Goal: Task Accomplishment & Management: Manage account settings

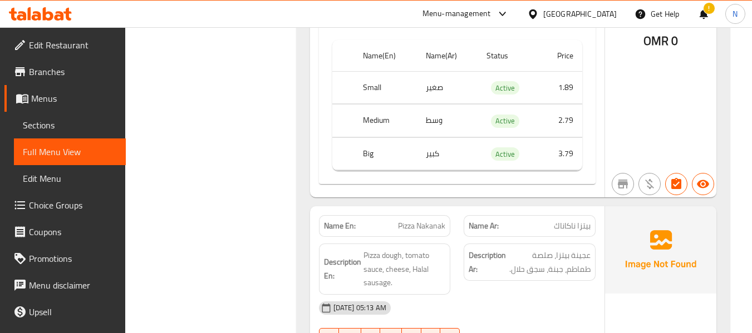
scroll to position [6845, 0]
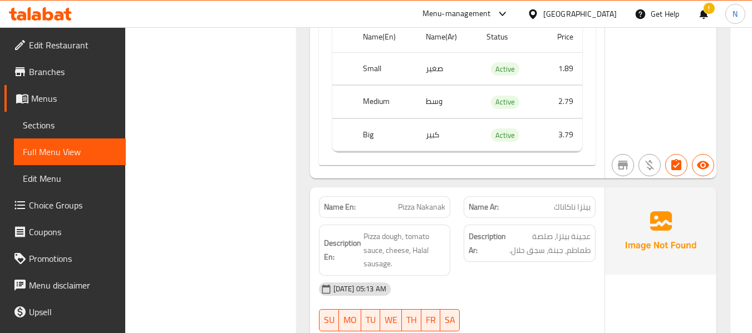
click at [420, 201] on span "Pizza Nakanak" at bounding box center [421, 207] width 47 height 12
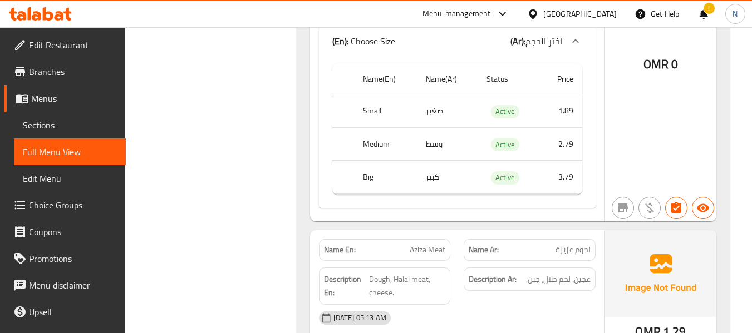
scroll to position [7568, 0]
click at [413, 243] on span "Aziza Meat" at bounding box center [428, 249] width 36 height 12
copy span "Aziza Meat"
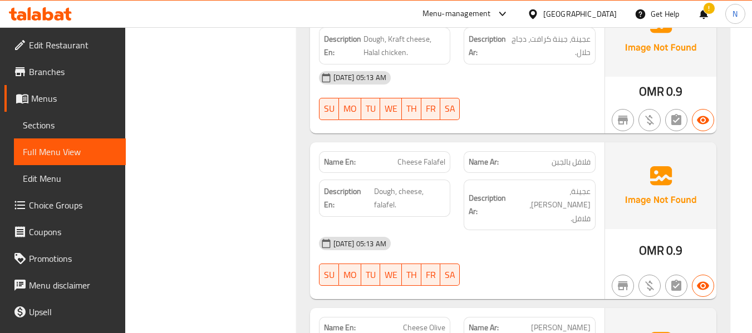
scroll to position [8291, 0]
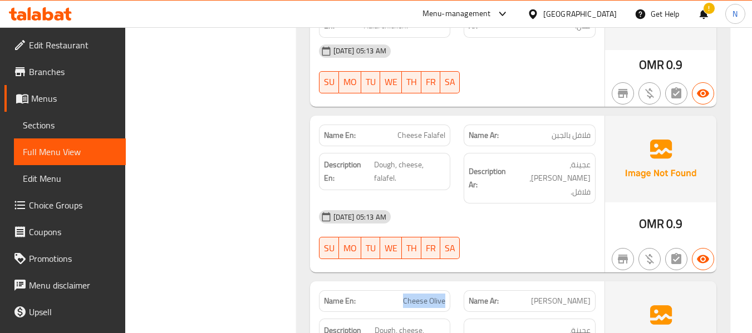
drag, startPoint x: 403, startPoint y: 238, endPoint x: 446, endPoint y: 238, distance: 42.8
click at [446, 290] on div "Name En: Cheese Olive" at bounding box center [385, 301] width 132 height 22
drag, startPoint x: 510, startPoint y: 231, endPoint x: 582, endPoint y: 234, distance: 71.9
click at [582, 295] on p "Name Ar: جبن زيتون" at bounding box center [530, 301] width 122 height 12
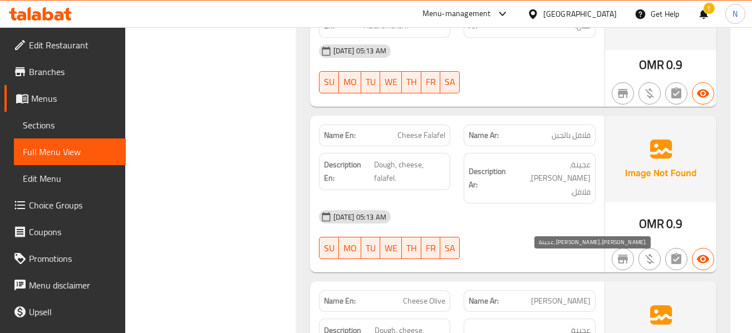
click at [359, 324] on strong "Description En:" at bounding box center [348, 337] width 49 height 27
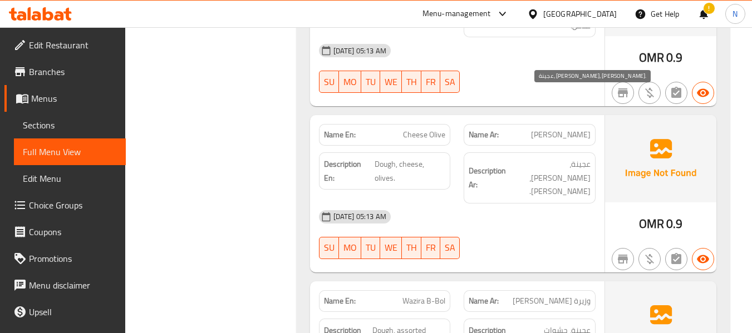
scroll to position [8458, 0]
click at [430, 295] on span "Wazira B-Bol" at bounding box center [423, 301] width 43 height 12
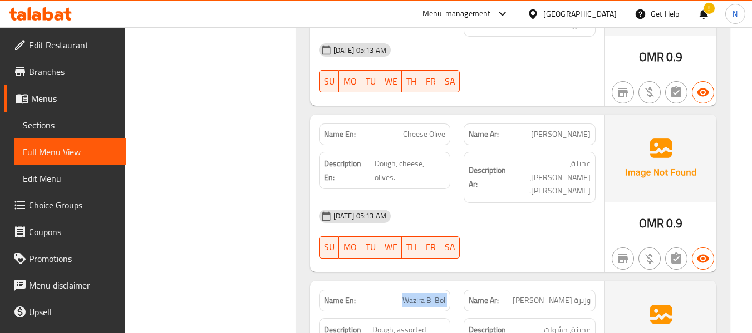
click at [430, 295] on span "Wazira B-Bol" at bounding box center [423, 301] width 43 height 12
copy span "Wazira B-Bol"
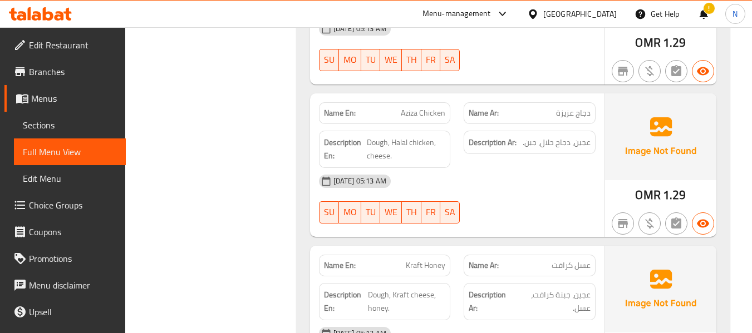
scroll to position [7791, 0]
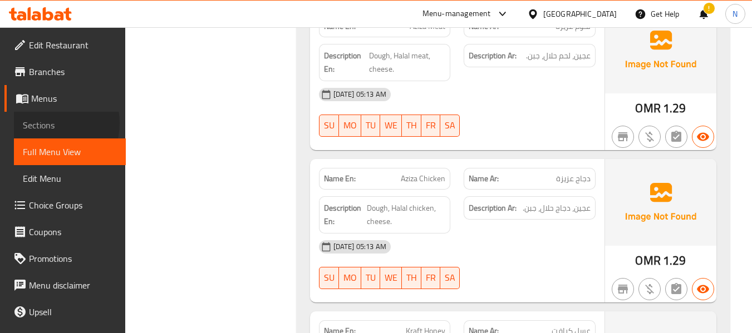
click at [50, 123] on span "Sections" at bounding box center [70, 125] width 94 height 13
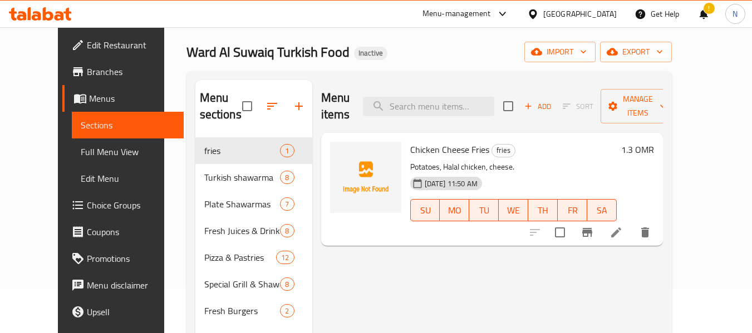
scroll to position [156, 0]
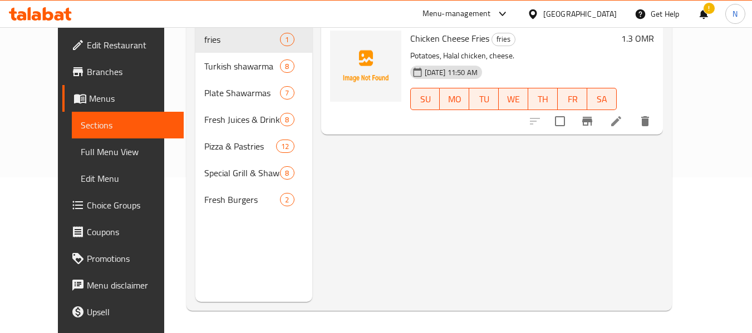
click at [81, 145] on span "Full Menu View" at bounding box center [128, 151] width 94 height 13
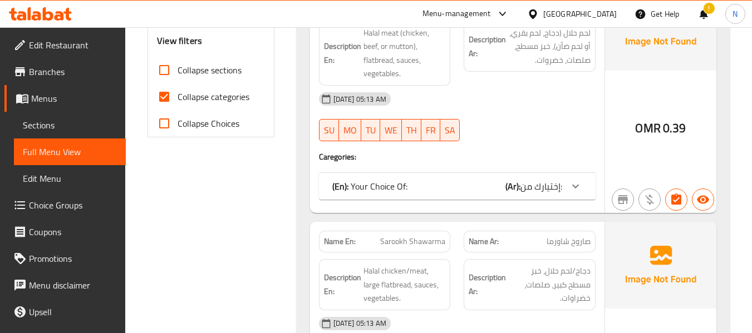
scroll to position [267, 0]
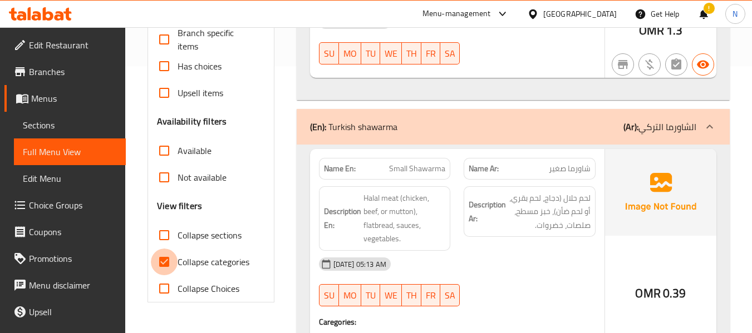
drag, startPoint x: 160, startPoint y: 257, endPoint x: 157, endPoint y: 243, distance: 13.8
click at [160, 255] on input "Collapse categories" at bounding box center [164, 262] width 27 height 27
checkbox input "false"
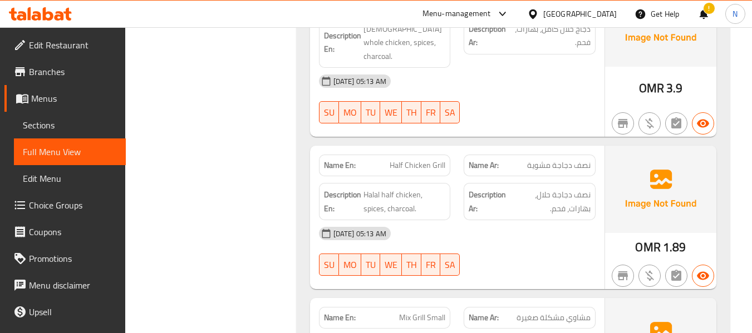
scroll to position [9352, 0]
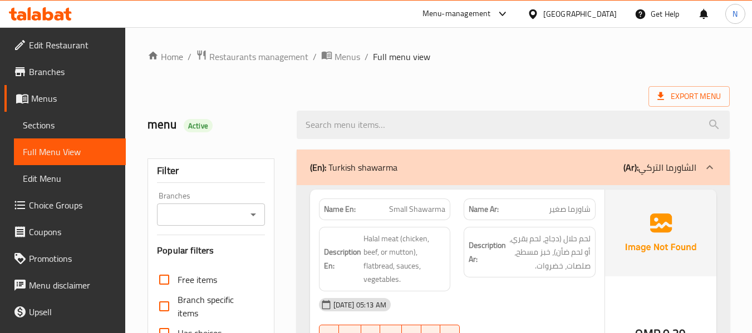
click at [52, 126] on span "Sections" at bounding box center [70, 125] width 94 height 13
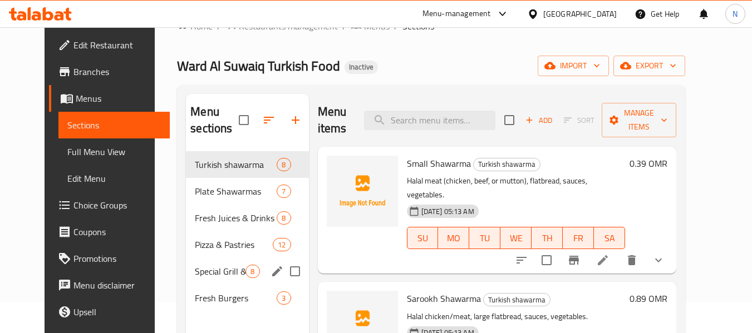
scroll to position [56, 0]
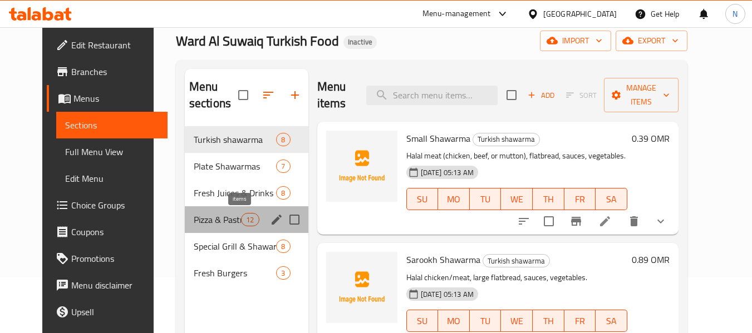
click at [242, 215] on span "12" at bounding box center [250, 220] width 17 height 11
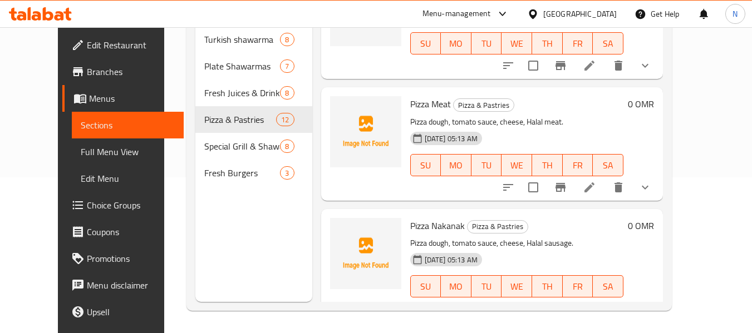
scroll to position [223, 0]
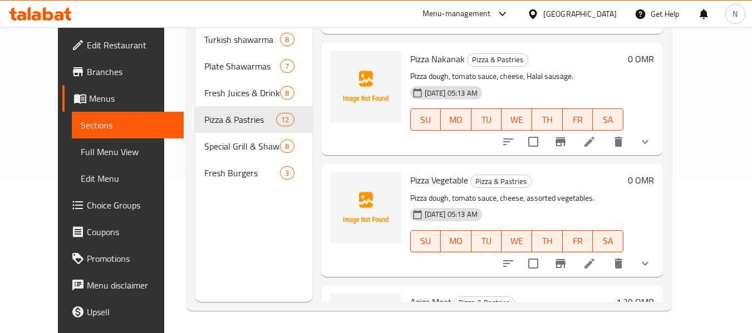
click at [605, 144] on li at bounding box center [589, 142] width 31 height 20
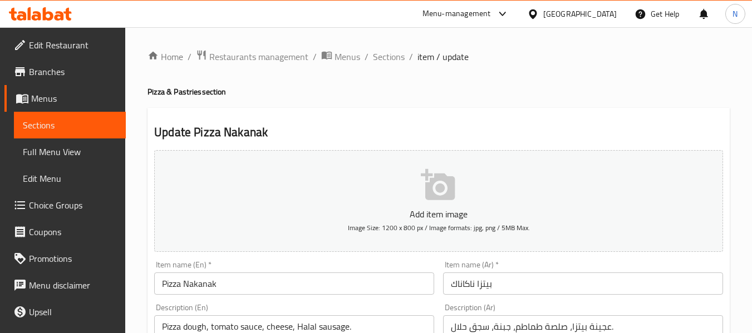
click at [462, 285] on input "بيتزا ناكاناك" at bounding box center [583, 284] width 280 height 22
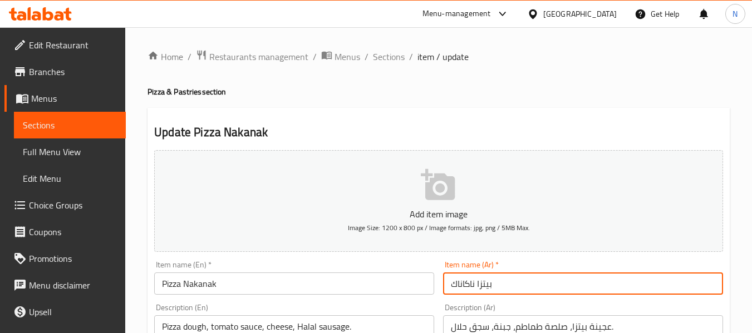
click at [462, 285] on input "بيتزا ناكاناك" at bounding box center [583, 284] width 280 height 22
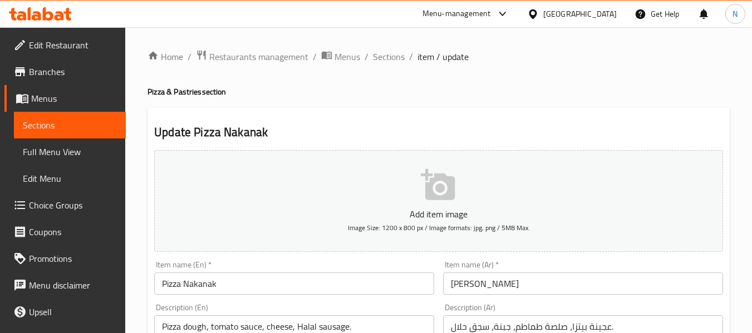
click at [544, 275] on input "بيتزا" at bounding box center [583, 284] width 280 height 22
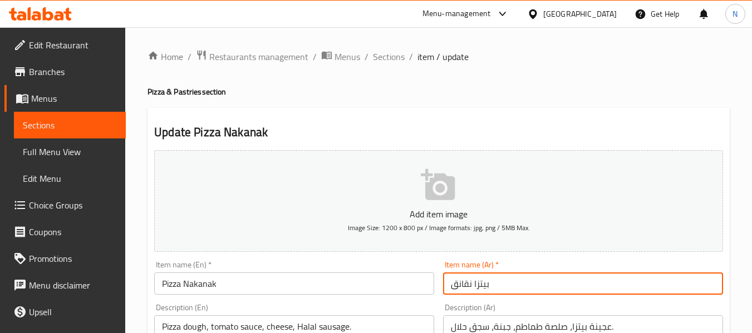
type input "بيتزا نقانق"
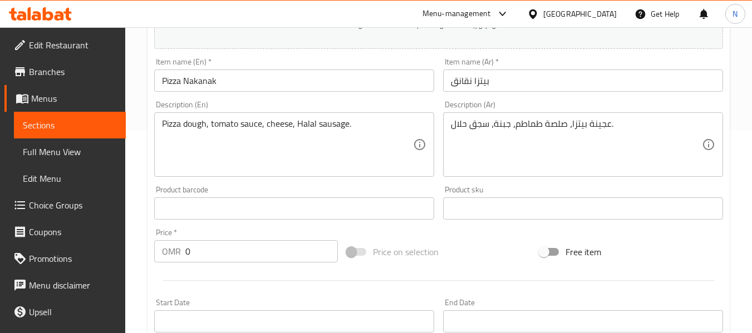
scroll to position [223, 0]
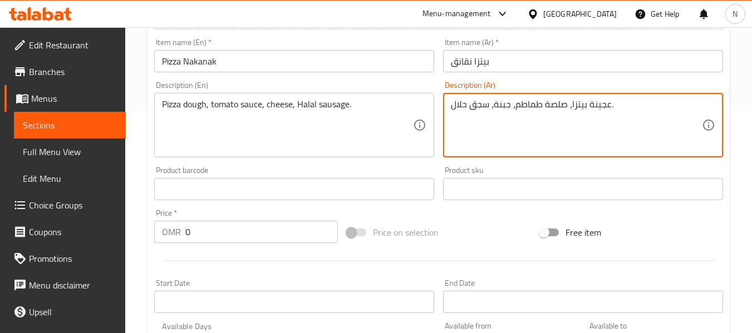
click at [486, 106] on textarea "عجينة بيتزا، صلصة طماطم، جبنة، سجق حلال." at bounding box center [576, 125] width 251 height 53
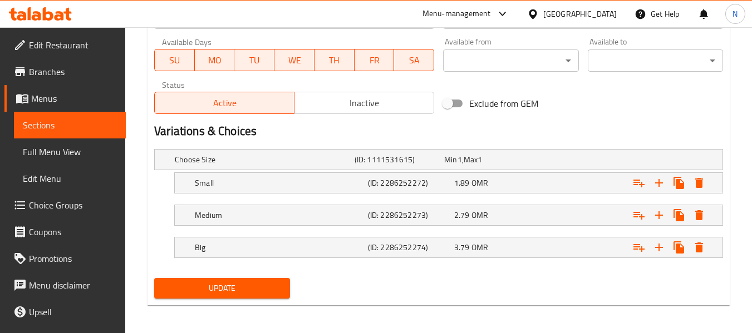
scroll to position [510, 0]
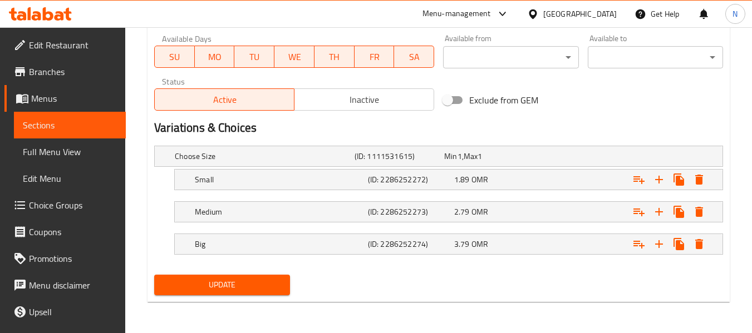
type textarea "عجينة بيتزا، صلصة طماطم، جبنة، نقانق حلال."
click at [216, 289] on span "Update" at bounding box center [221, 285] width 117 height 14
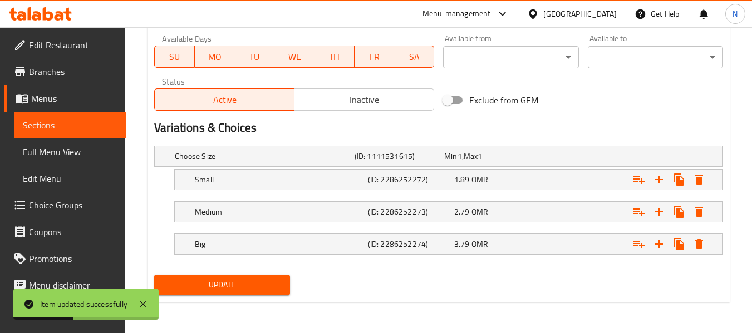
click at [40, 127] on span "Sections" at bounding box center [70, 125] width 94 height 13
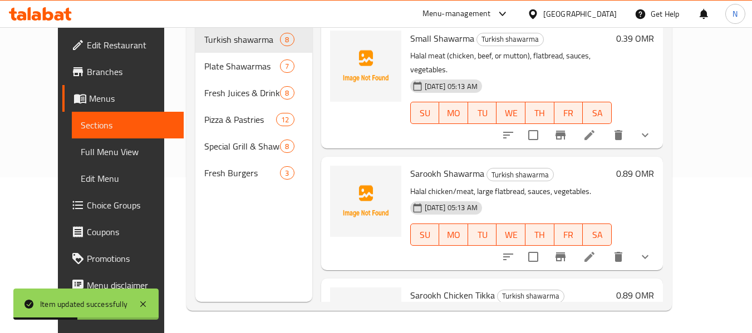
scroll to position [156, 0]
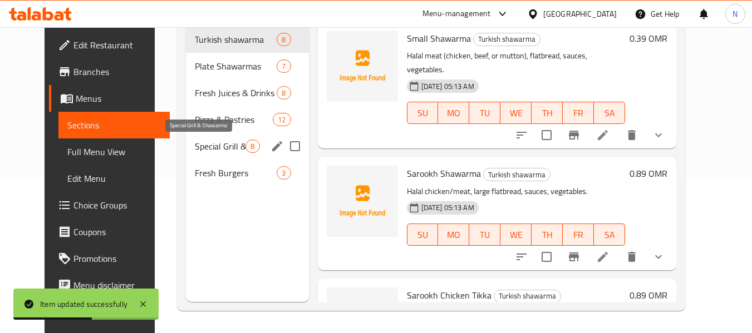
click at [206, 146] on span "Special Grill & Shawarma" at bounding box center [220, 146] width 51 height 13
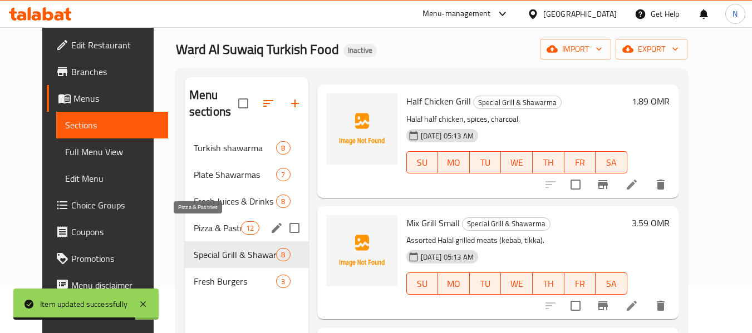
scroll to position [111, 0]
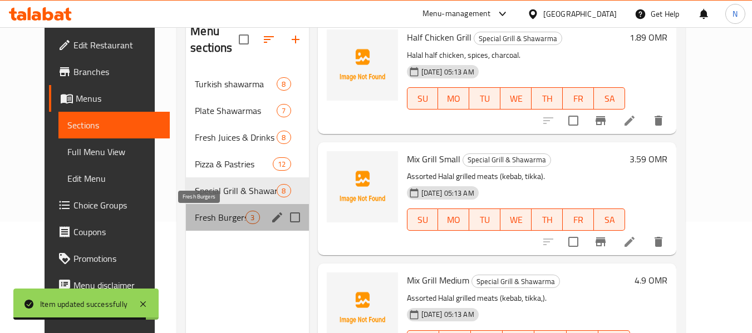
click at [201, 222] on span "Fresh Burgers" at bounding box center [220, 217] width 51 height 13
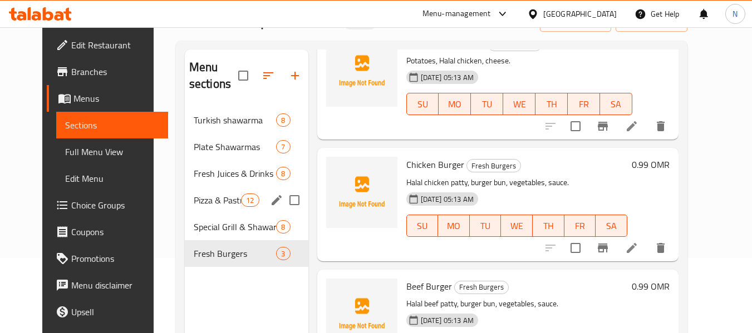
scroll to position [56, 0]
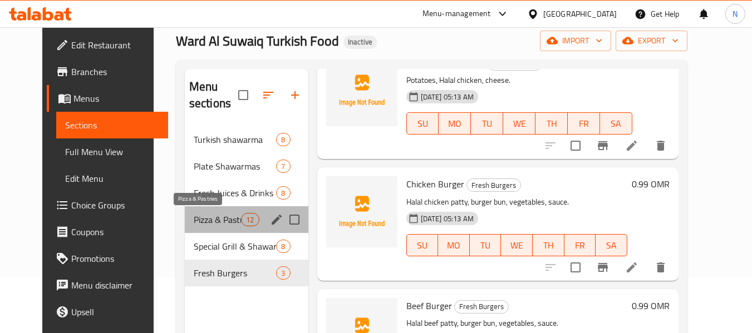
click at [205, 226] on span "Pizza & Pastries" at bounding box center [217, 219] width 47 height 13
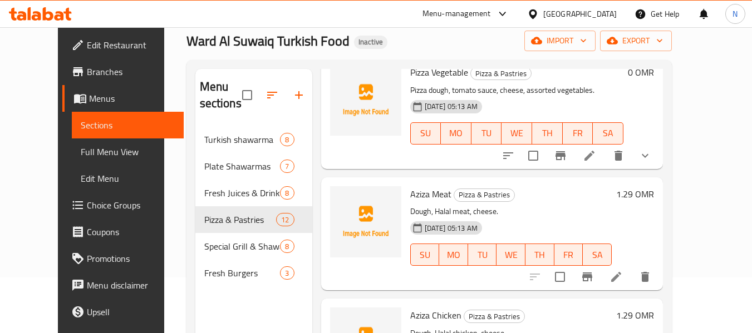
scroll to position [500, 0]
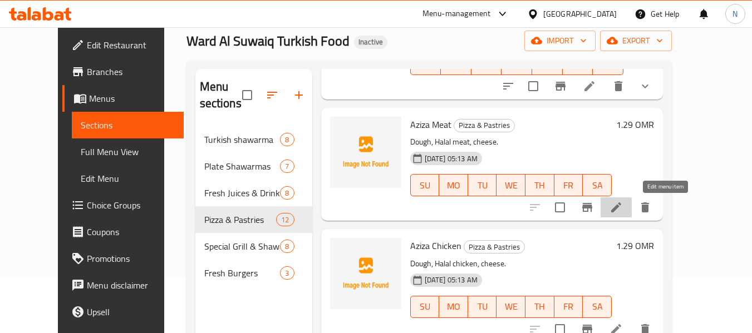
click at [621, 208] on icon at bounding box center [616, 208] width 10 height 10
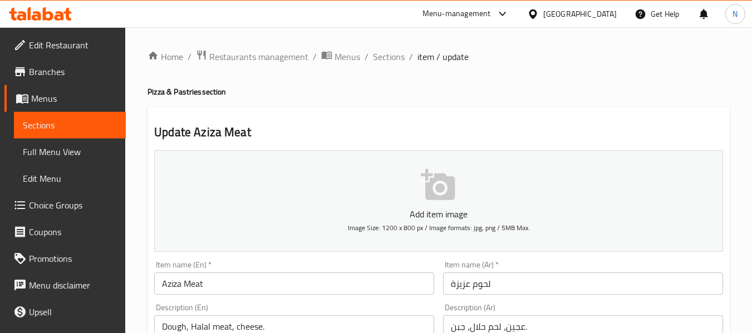
click at [475, 282] on input "لحوم عزيزة" at bounding box center [583, 284] width 280 height 22
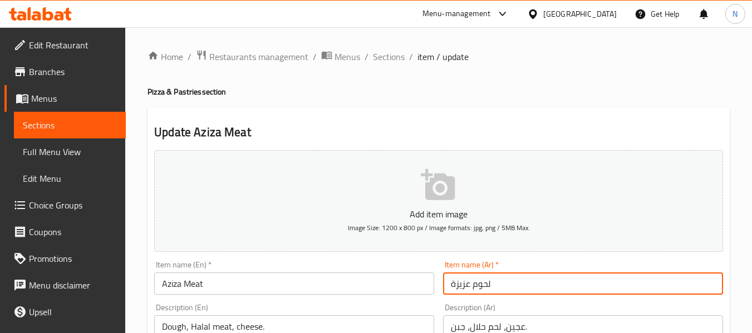
click at [479, 280] on input "لحوم عزيزة" at bounding box center [583, 284] width 280 height 22
type input "لحم عزيزة"
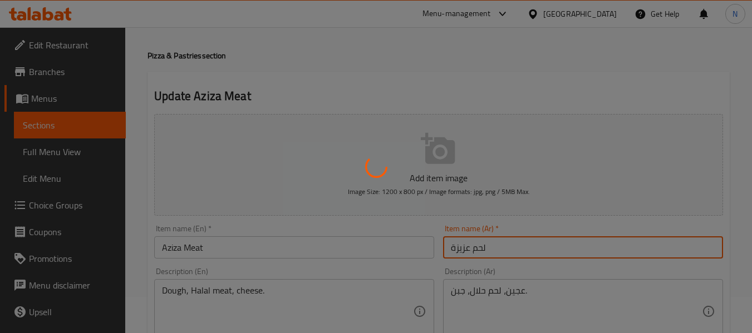
scroll to position [56, 0]
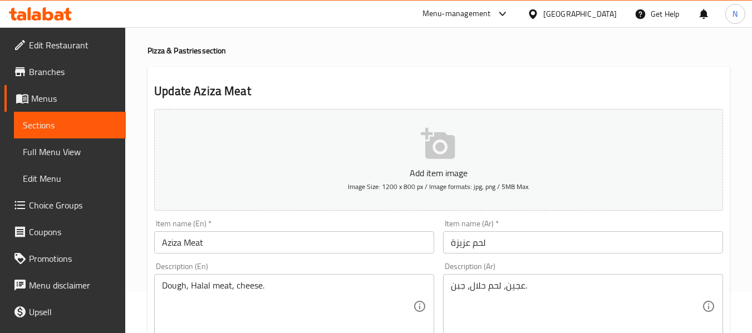
scroll to position [0, 0]
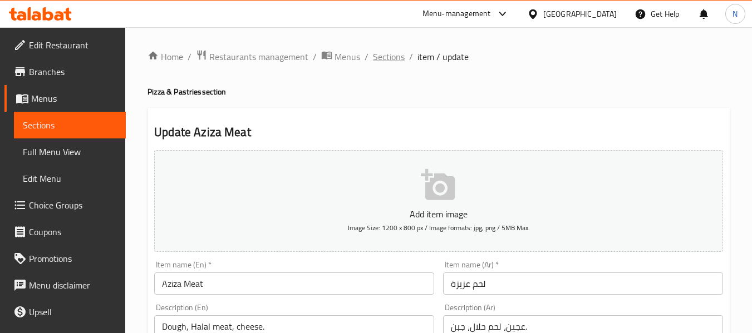
click at [382, 63] on span "Sections" at bounding box center [389, 56] width 32 height 13
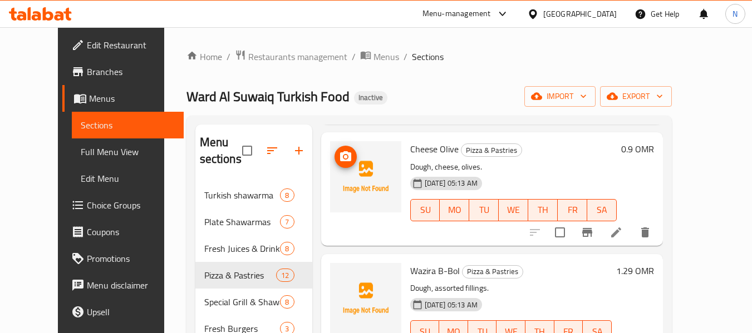
scroll to position [1170, 0]
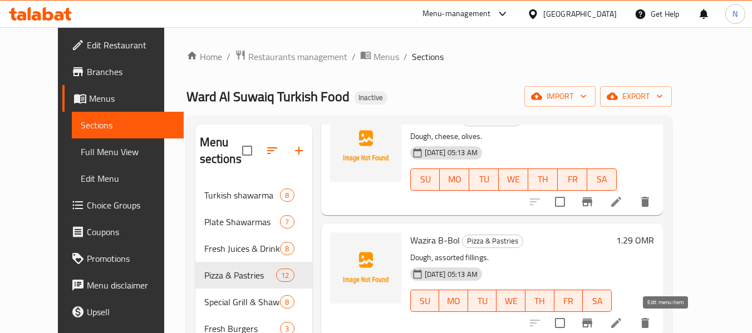
click at [623, 318] on icon at bounding box center [615, 323] width 13 height 13
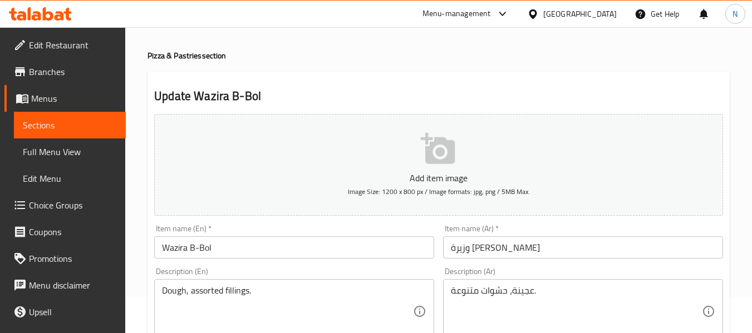
scroll to position [56, 0]
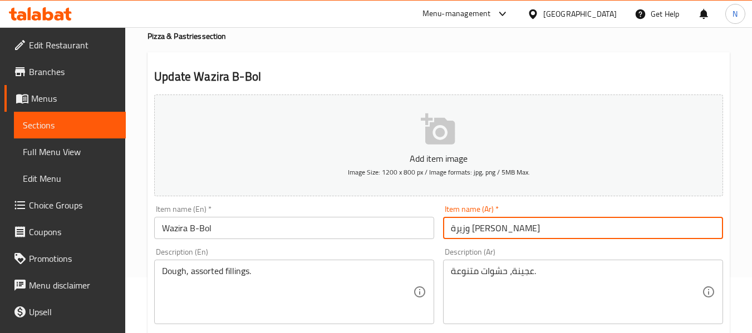
click at [467, 229] on input "وزيرة ب بول" at bounding box center [583, 228] width 280 height 22
type input "وزيرة بي بول"
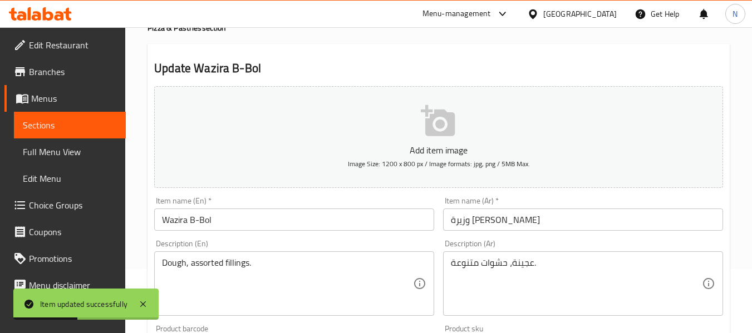
scroll to position [0, 0]
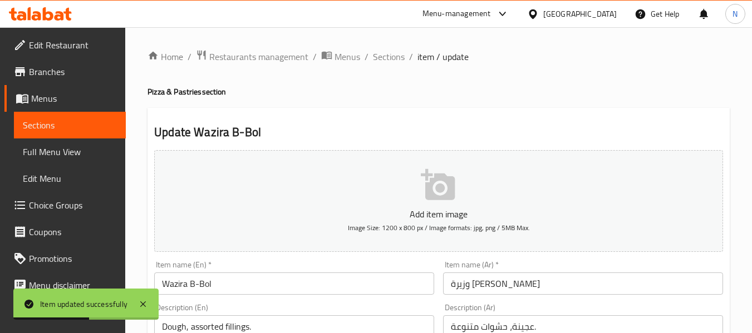
click at [369, 55] on ol "Home / Restaurants management / Menus / Sections / item / update" at bounding box center [438, 57] width 582 height 14
click at [396, 62] on span "Sections" at bounding box center [389, 56] width 32 height 13
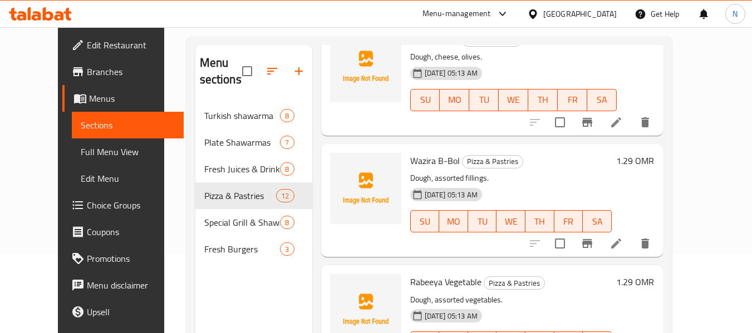
scroll to position [156, 0]
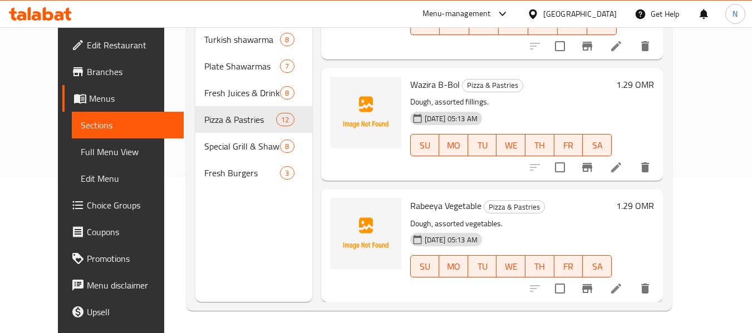
drag, startPoint x: 67, startPoint y: 150, endPoint x: 744, endPoint y: 126, distance: 677.1
click at [81, 150] on span "Full Menu View" at bounding box center [128, 151] width 94 height 13
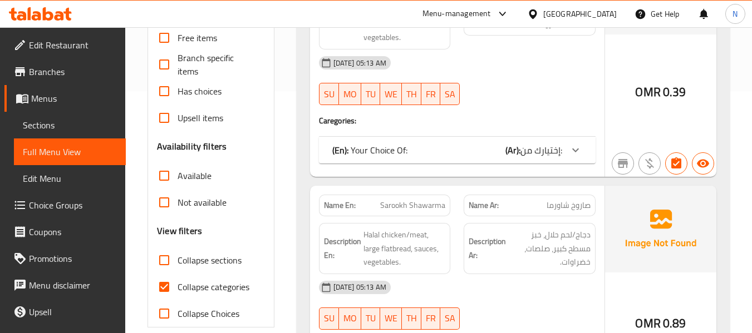
scroll to position [267, 0]
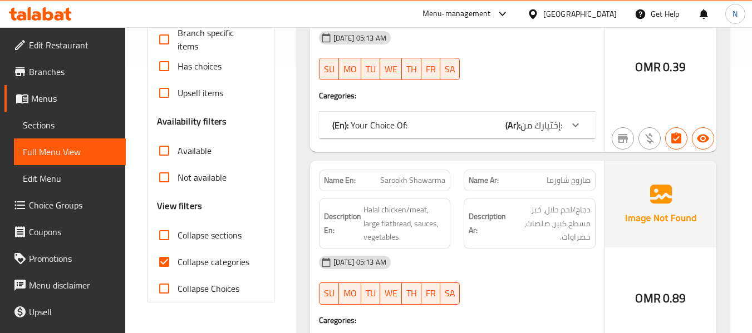
click at [161, 264] on input "Collapse categories" at bounding box center [164, 262] width 27 height 27
checkbox input "false"
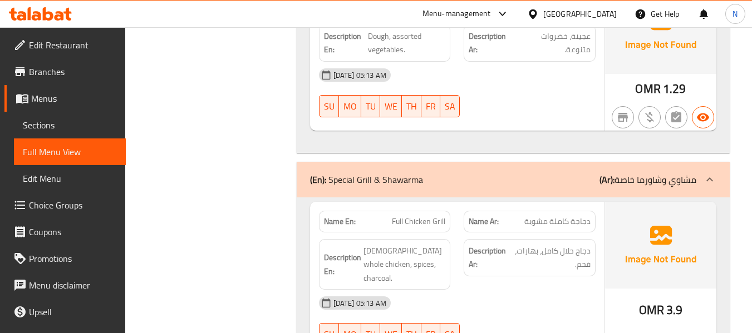
scroll to position [8885, 0]
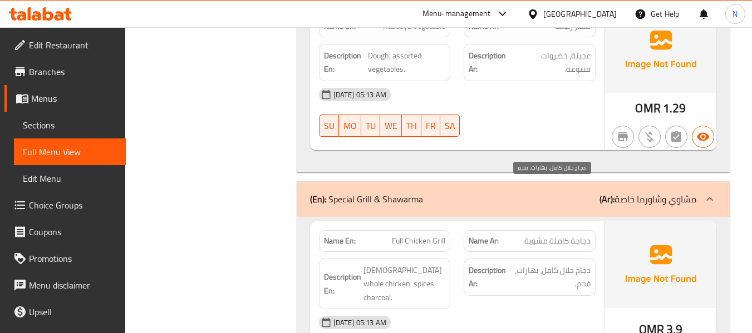
click at [536, 264] on span "دجاج حلال كامل، بهارات، فحم." at bounding box center [550, 277] width 79 height 27
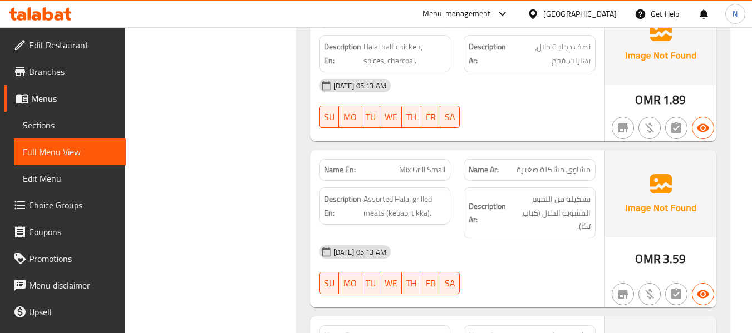
scroll to position [9330, 0]
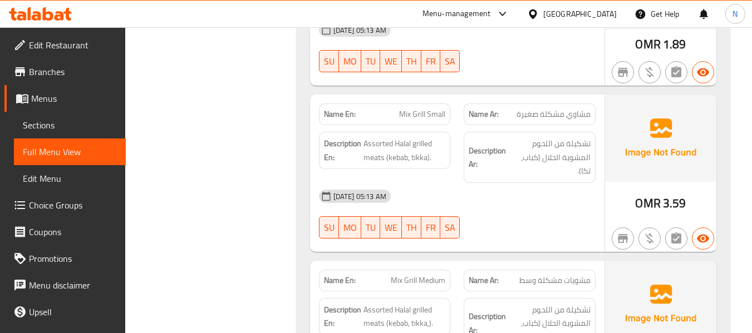
click at [392, 150] on div "Name En: Mix Grill Small Name Ar: مشاوي مشكلة صغيرة Description En: Assorted Ha…" at bounding box center [457, 173] width 294 height 157
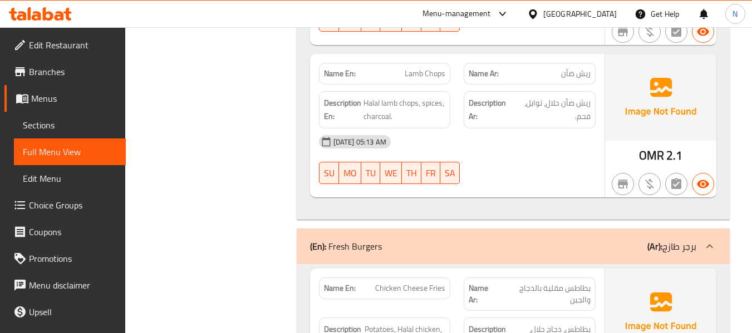
scroll to position [10220, 0]
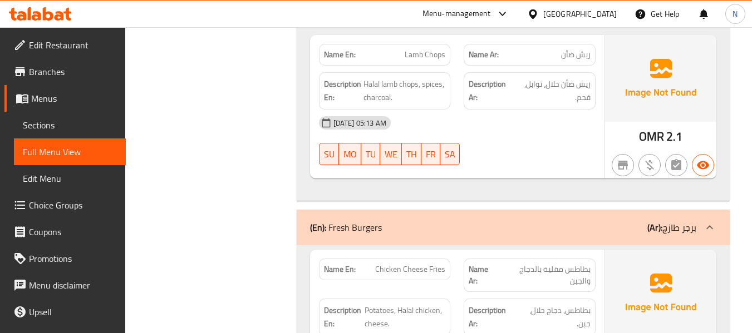
click at [417, 259] on div "Name En: Chicken Cheese Fries" at bounding box center [385, 270] width 132 height 22
click at [412, 264] on span "Chicken Cheese Fries" at bounding box center [410, 270] width 70 height 12
copy span "Chicken Cheese Fries"
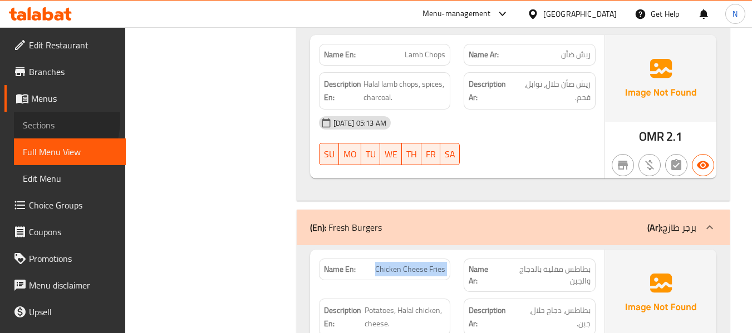
click at [31, 120] on span "Sections" at bounding box center [70, 125] width 94 height 13
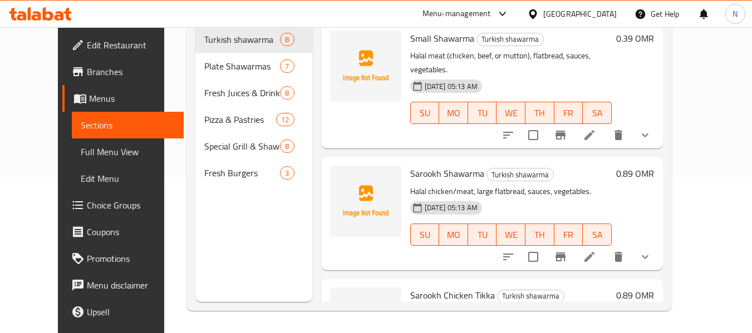
scroll to position [156, 0]
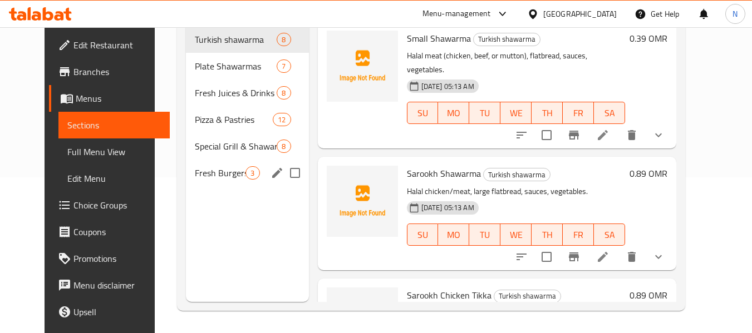
click at [204, 165] on div "Fresh Burgers 3" at bounding box center [247, 173] width 122 height 27
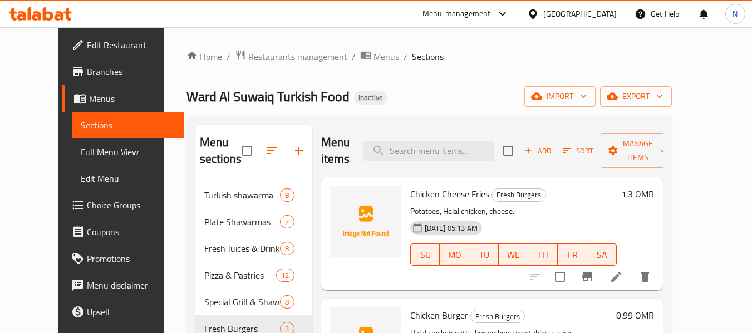
click at [464, 201] on span "Chicken Cheese Fries" at bounding box center [449, 194] width 79 height 17
click at [504, 194] on span "Fresh Burgers" at bounding box center [518, 195] width 53 height 13
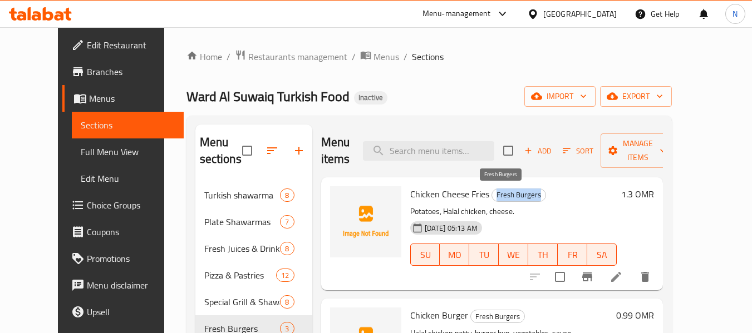
click at [504, 194] on span "Fresh Burgers" at bounding box center [518, 195] width 53 height 13
click at [465, 194] on span "Chicken Cheese Fries" at bounding box center [449, 194] width 79 height 17
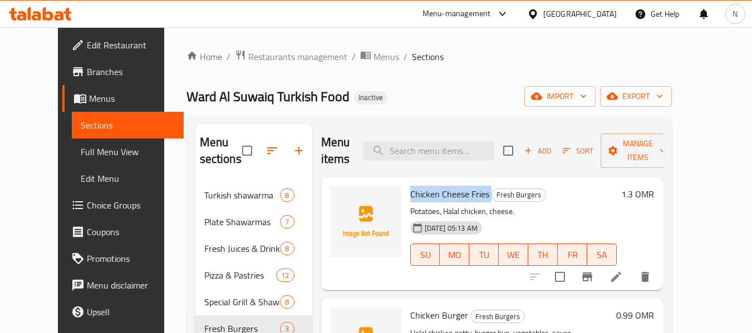
click at [465, 194] on span "Chicken Cheese Fries" at bounding box center [449, 194] width 79 height 17
copy h6 "Chicken Cheese Fries"
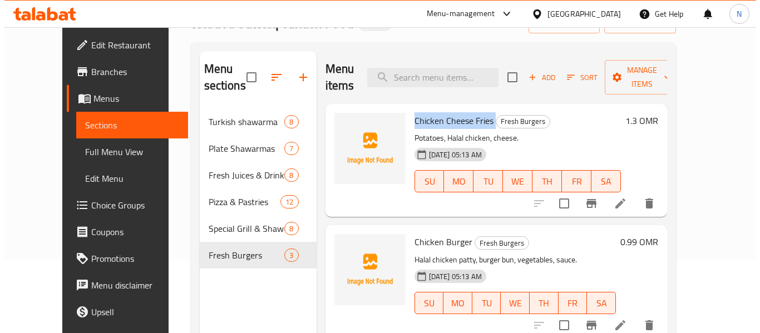
scroll to position [56, 0]
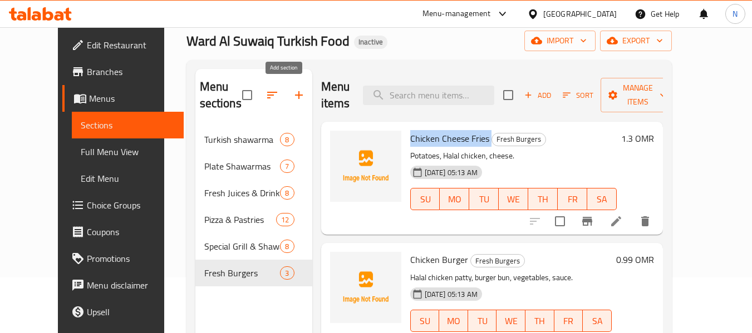
click at [292, 95] on icon "button" at bounding box center [298, 94] width 13 height 13
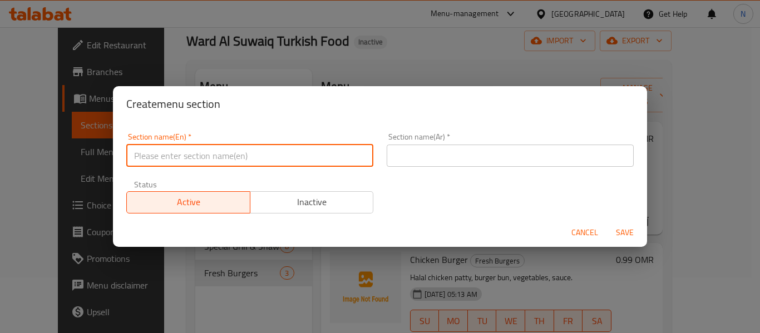
click at [298, 155] on input "text" at bounding box center [249, 156] width 247 height 22
type input "fries"
click at [457, 142] on div "Section name(Ar)   * Section name(Ar) *" at bounding box center [510, 150] width 247 height 34
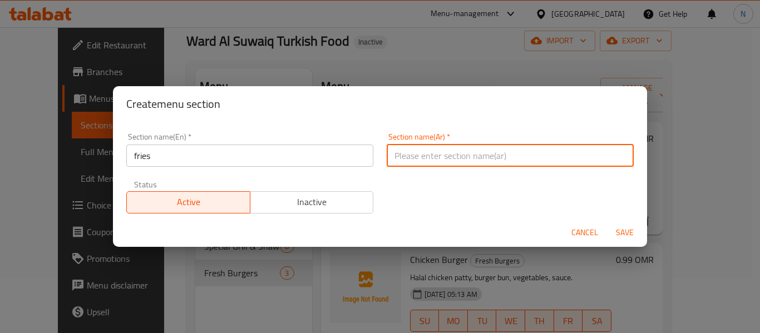
click at [427, 155] on input "text" at bounding box center [510, 156] width 247 height 22
type input "h"
type input "البطاطا المقلية"
click at [624, 228] on span "Save" at bounding box center [625, 233] width 27 height 14
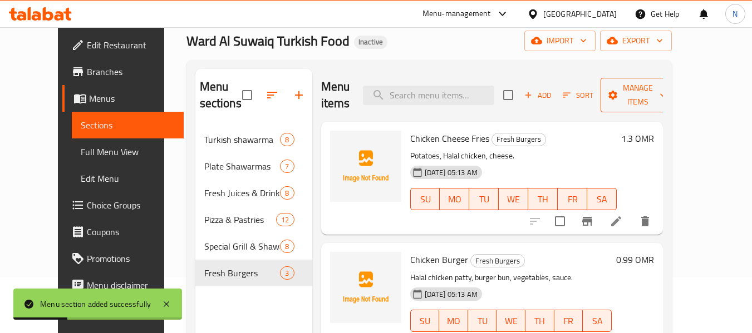
click at [666, 94] on span "Manage items" at bounding box center [637, 95] width 57 height 28
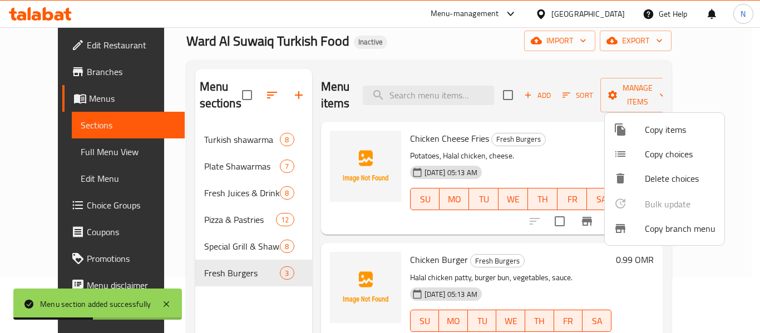
click at [641, 117] on li "Copy items" at bounding box center [665, 129] width 120 height 24
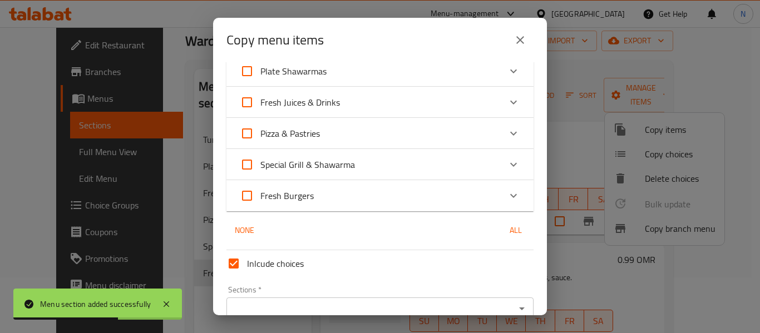
scroll to position [129, 0]
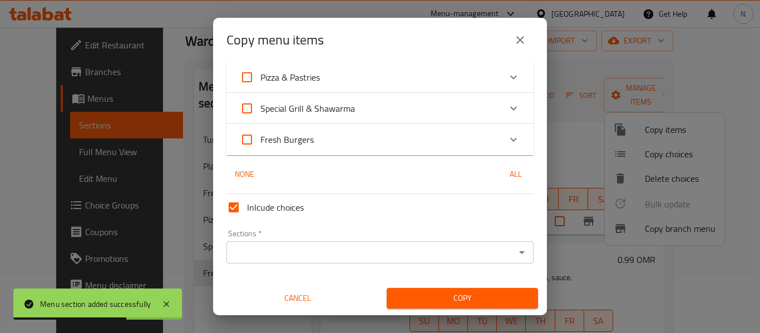
click at [287, 139] on span "Fresh Burgers" at bounding box center [286, 139] width 53 height 17
click at [260, 139] on input "Fresh Burgers" at bounding box center [247, 139] width 27 height 27
checkbox input "true"
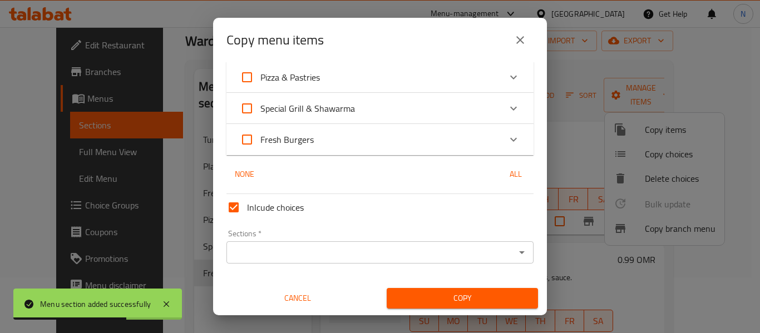
checkbox input "true"
click at [274, 135] on span "Fresh Burgers" at bounding box center [286, 139] width 53 height 17
click at [260, 135] on input "Fresh Burgers" at bounding box center [247, 139] width 27 height 27
checkbox input "false"
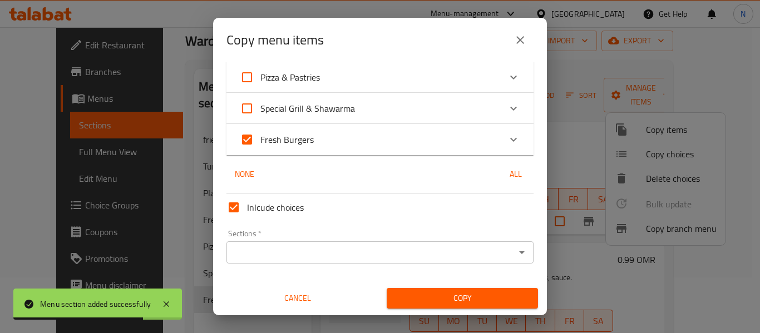
checkbox input "false"
click at [511, 141] on icon "Expand" at bounding box center [513, 139] width 13 height 13
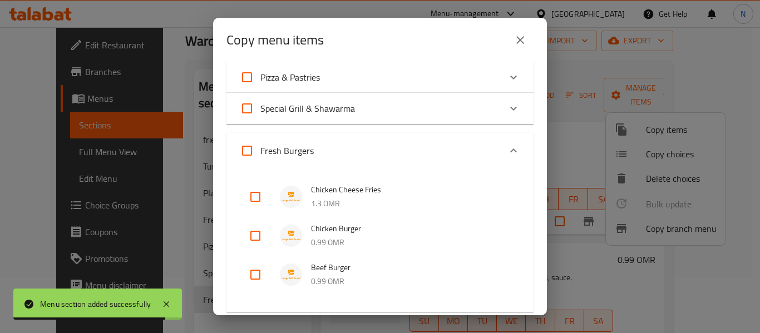
click at [298, 194] on img at bounding box center [291, 197] width 22 height 22
click at [252, 195] on input "checkbox" at bounding box center [255, 197] width 27 height 27
checkbox input "true"
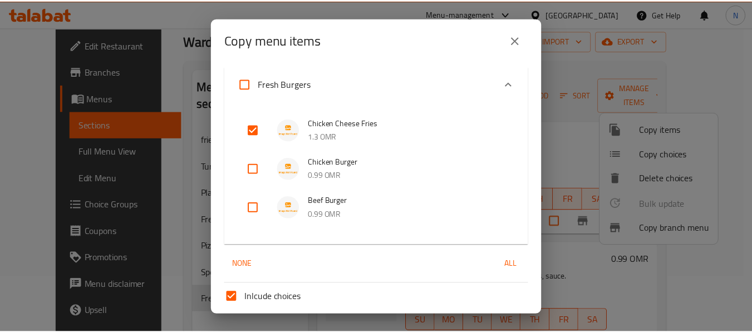
scroll to position [286, 0]
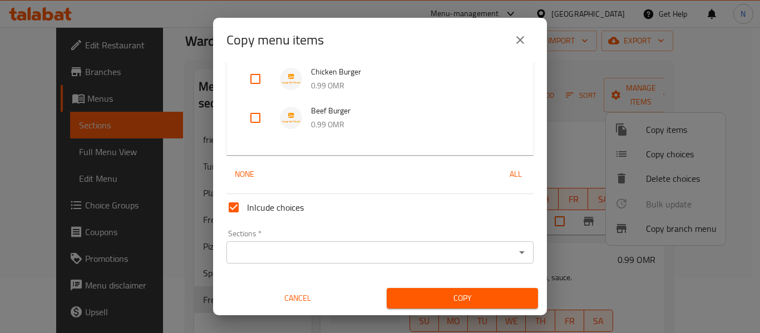
drag, startPoint x: 304, startPoint y: 252, endPoint x: 306, endPoint y: 246, distance: 6.3
click at [305, 252] on input "Sections   *" at bounding box center [371, 253] width 282 height 16
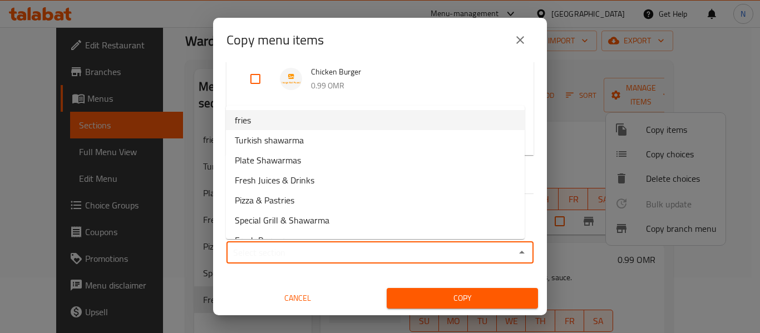
click at [276, 114] on li "fries" at bounding box center [375, 120] width 299 height 20
type input "fries"
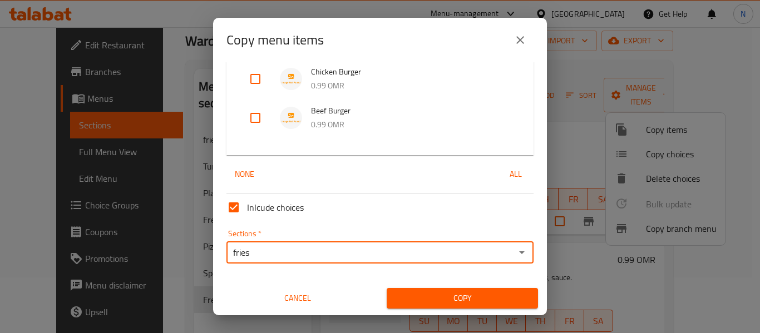
click at [415, 297] on span "Copy" at bounding box center [463, 299] width 134 height 14
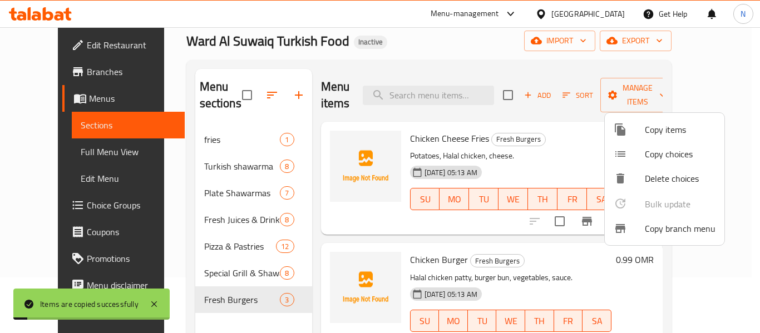
click at [541, 150] on div at bounding box center [380, 166] width 760 height 333
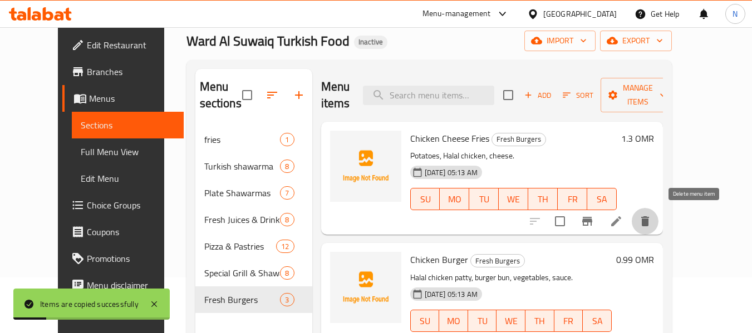
click at [652, 219] on icon "delete" at bounding box center [644, 221] width 13 height 13
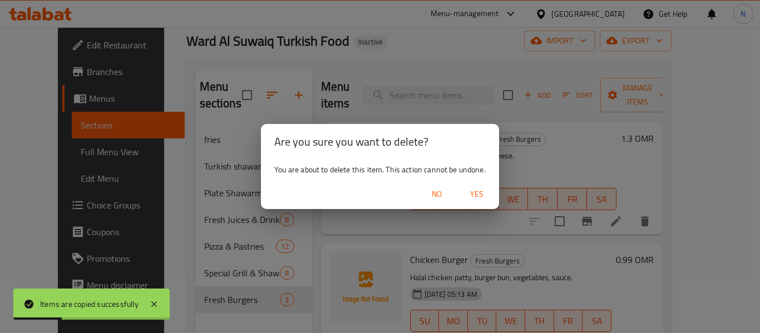
click at [470, 192] on span "Yes" at bounding box center [477, 195] width 27 height 14
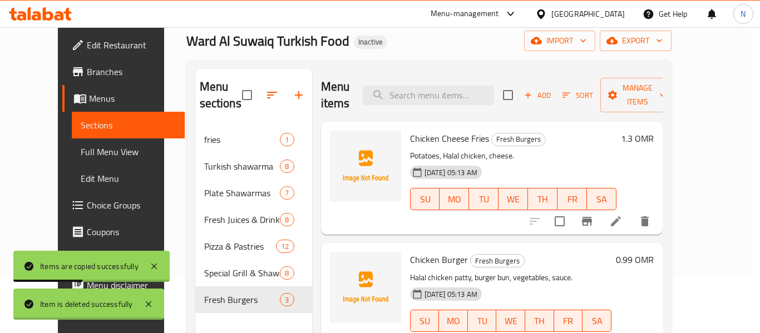
click at [199, 140] on div "Menu sections fries 1 Turkish shawarma 8 Plate Shawarmas 7 Fresh Juices & Drink…" at bounding box center [428, 235] width 467 height 333
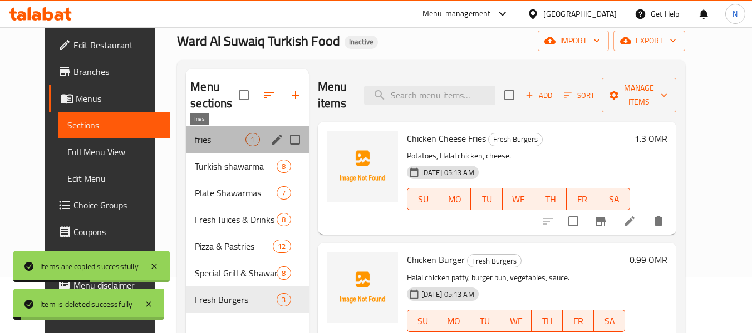
click at [199, 140] on span "fries" at bounding box center [220, 139] width 51 height 13
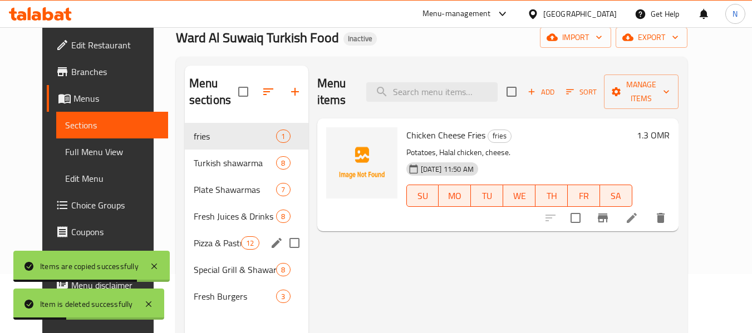
scroll to position [111, 0]
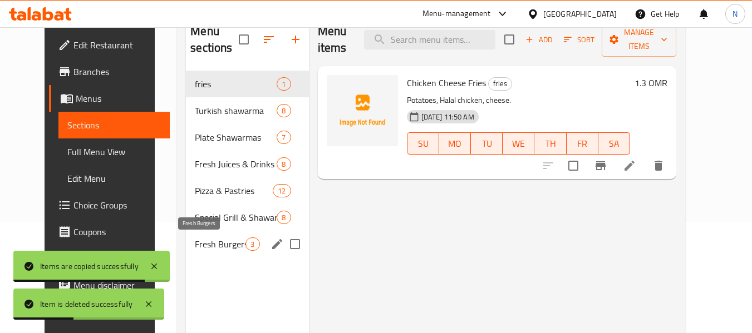
click at [206, 244] on span "Fresh Burgers" at bounding box center [220, 244] width 51 height 13
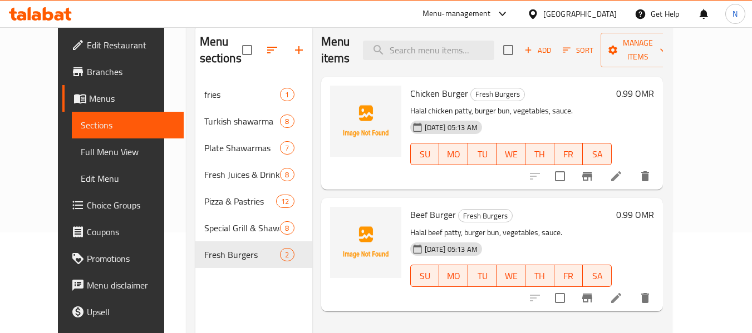
scroll to position [100, 0]
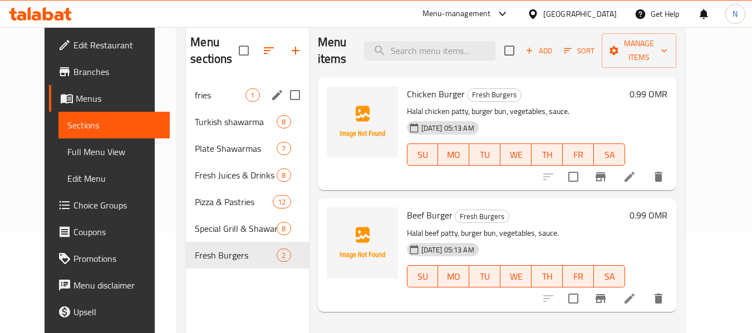
click at [186, 96] on div "fries 1" at bounding box center [247, 95] width 122 height 27
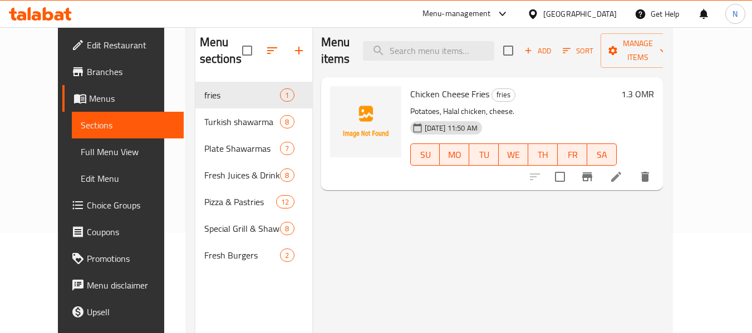
click at [413, 86] on span "Chicken Cheese Fries" at bounding box center [449, 94] width 79 height 17
copy h6 "Chicken Cheese Fries"
click at [200, 274] on div "Menu sections fries 1 Turkish shawarma 8 Plate Shawarmas 7 Fresh Juices & Drink…" at bounding box center [253, 190] width 117 height 333
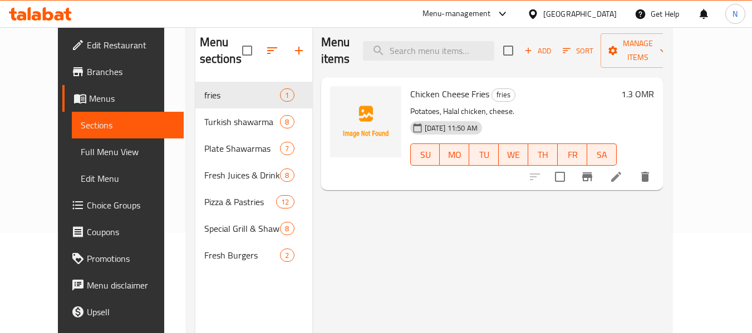
click at [444, 86] on span "Chicken Cheese Fries" at bounding box center [449, 94] width 79 height 17
copy h6 "Chicken Cheese Fries"
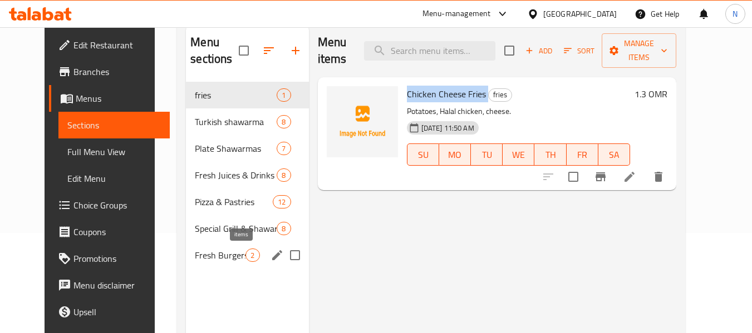
click at [247, 257] on span "2" at bounding box center [252, 255] width 13 height 11
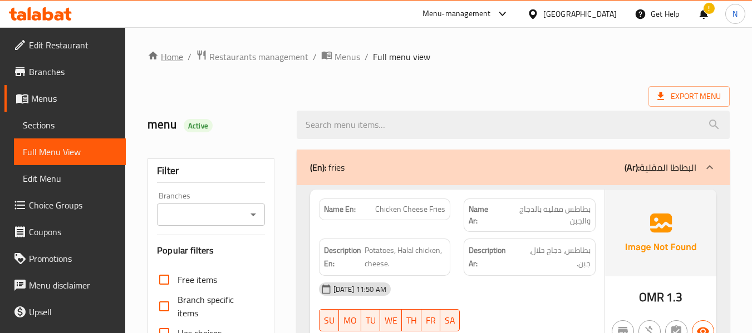
click at [176, 56] on link "Home" at bounding box center [165, 56] width 36 height 13
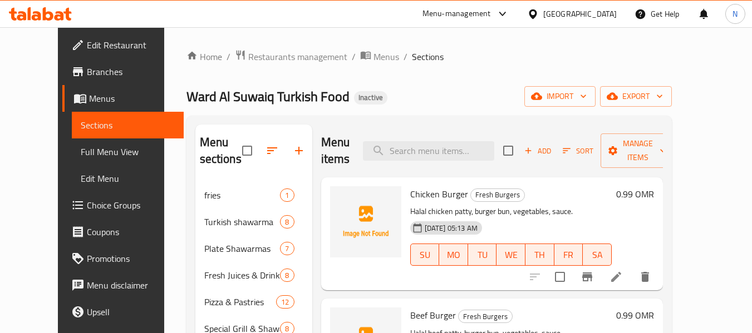
scroll to position [100, 0]
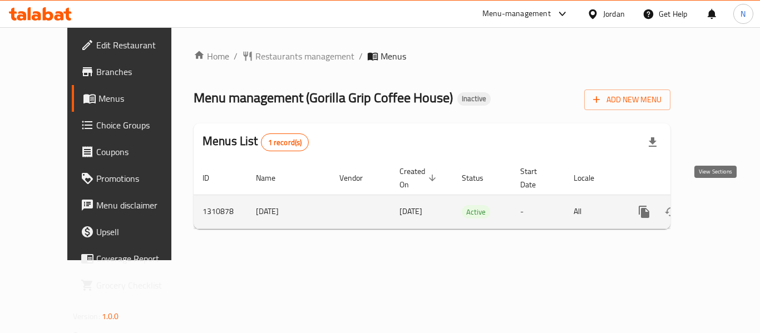
click at [718, 205] on icon "enhanced table" at bounding box center [724, 211] width 13 height 13
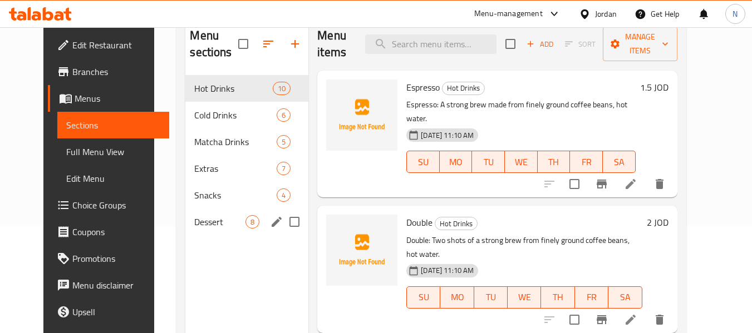
scroll to position [111, 0]
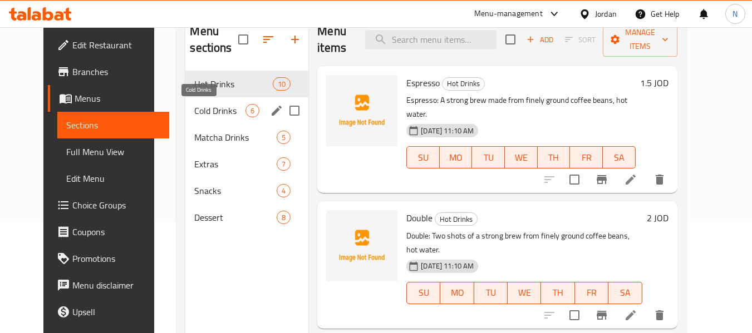
click at [215, 109] on span "Cold Drinks" at bounding box center [219, 110] width 51 height 13
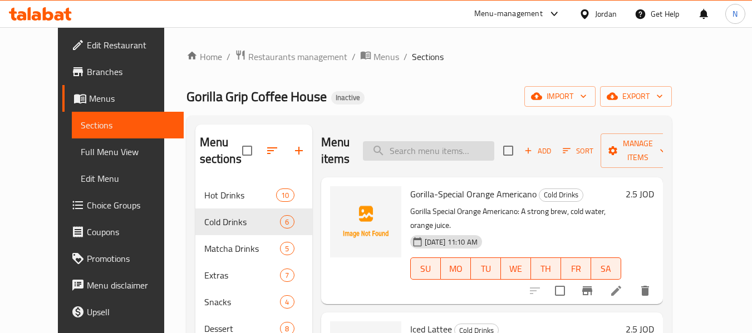
scroll to position [223, 0]
